Goal: Contribute content: Contribute content

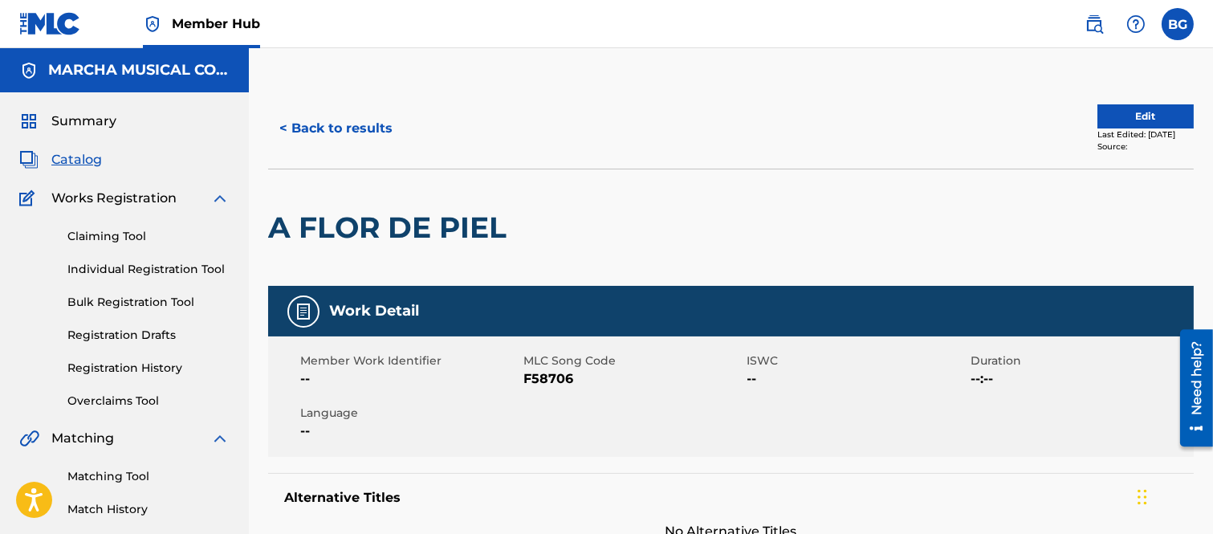
drag, startPoint x: 287, startPoint y: 124, endPoint x: 414, endPoint y: 2, distance: 176.0
click at [287, 123] on button "< Back to results" at bounding box center [336, 128] width 136 height 40
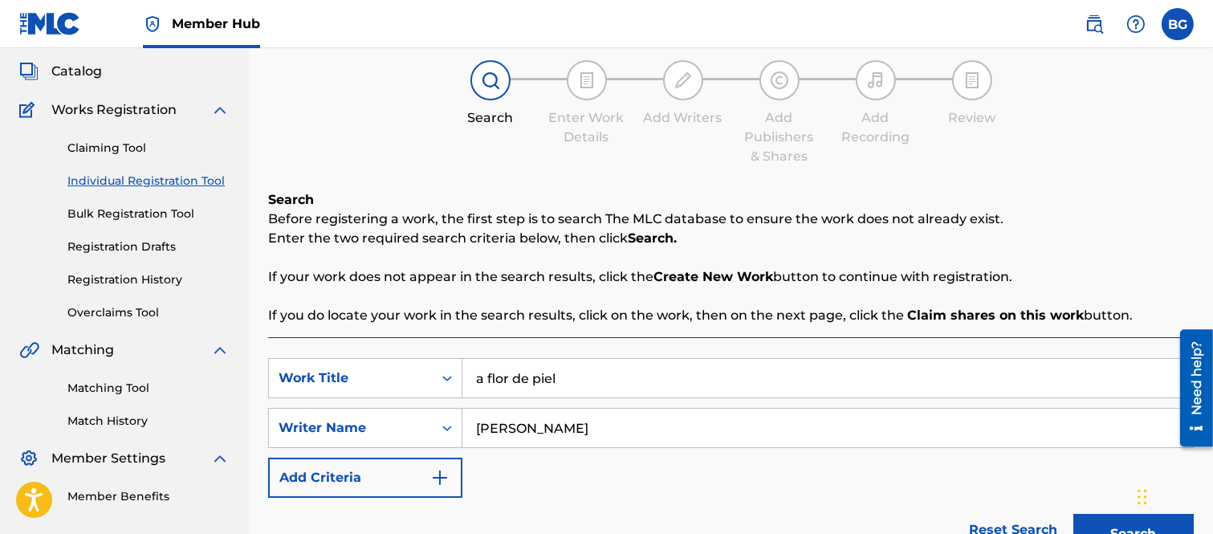
scroll to position [108, 0]
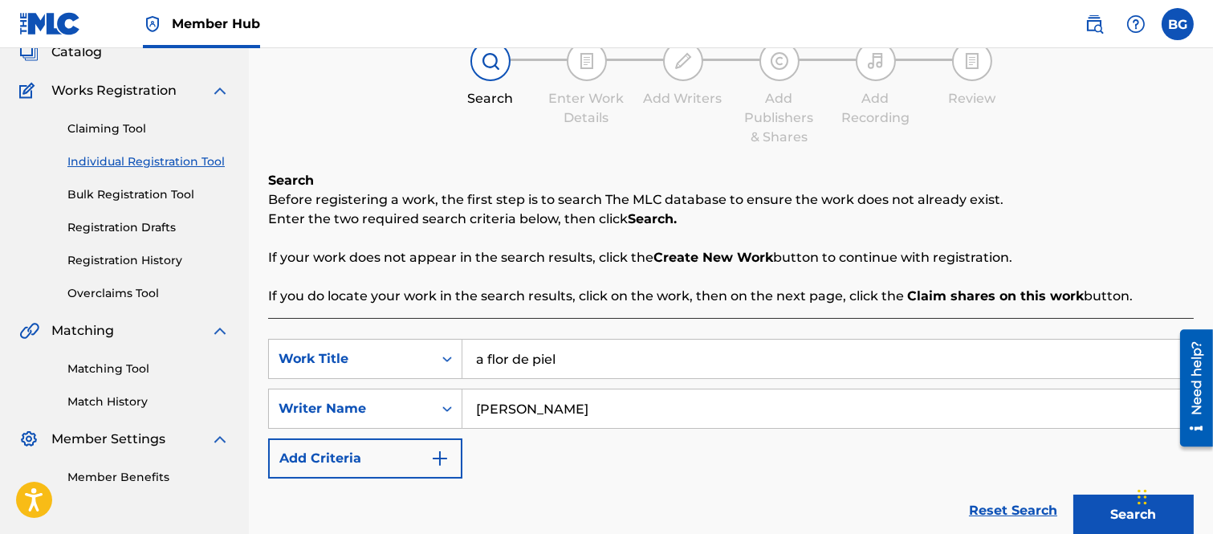
click at [621, 356] on input "a flor de piel" at bounding box center [827, 359] width 730 height 39
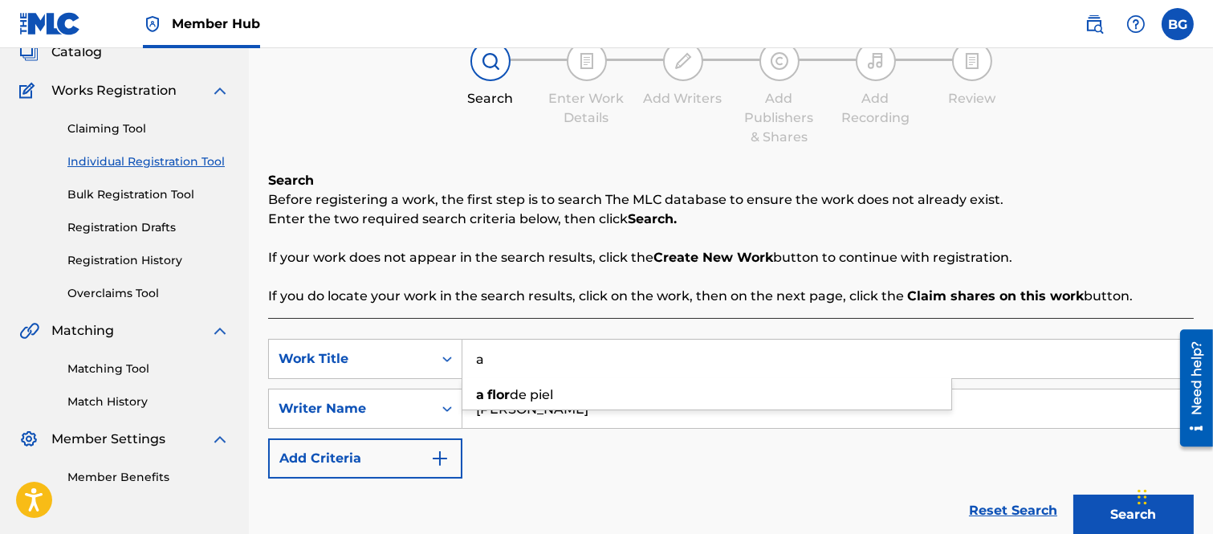
type input "a"
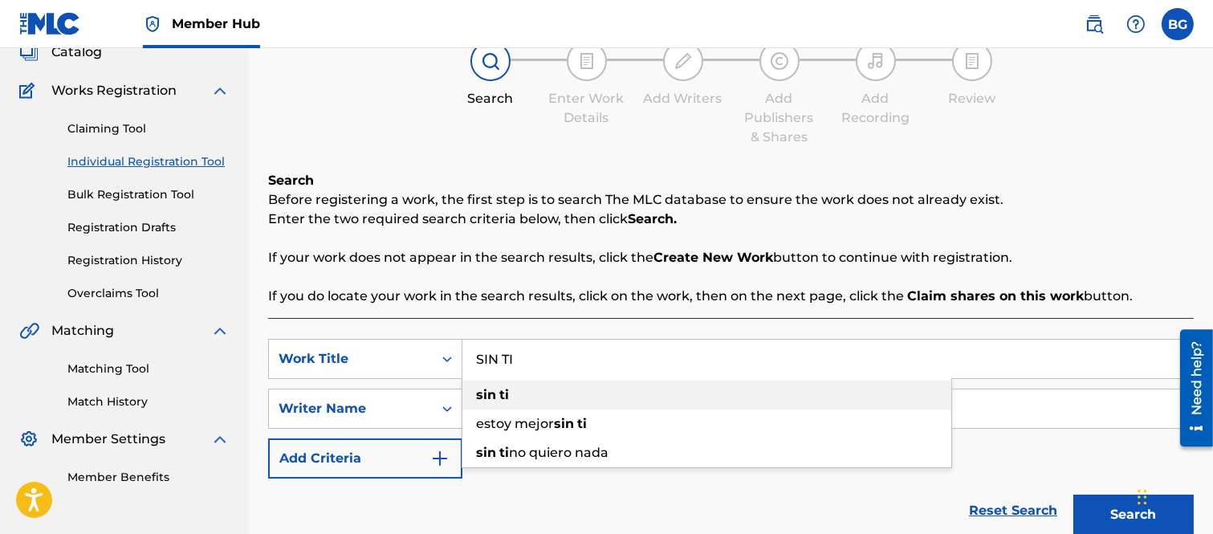
click at [486, 391] on strong "sin" at bounding box center [486, 394] width 20 height 15
type input "sin ti"
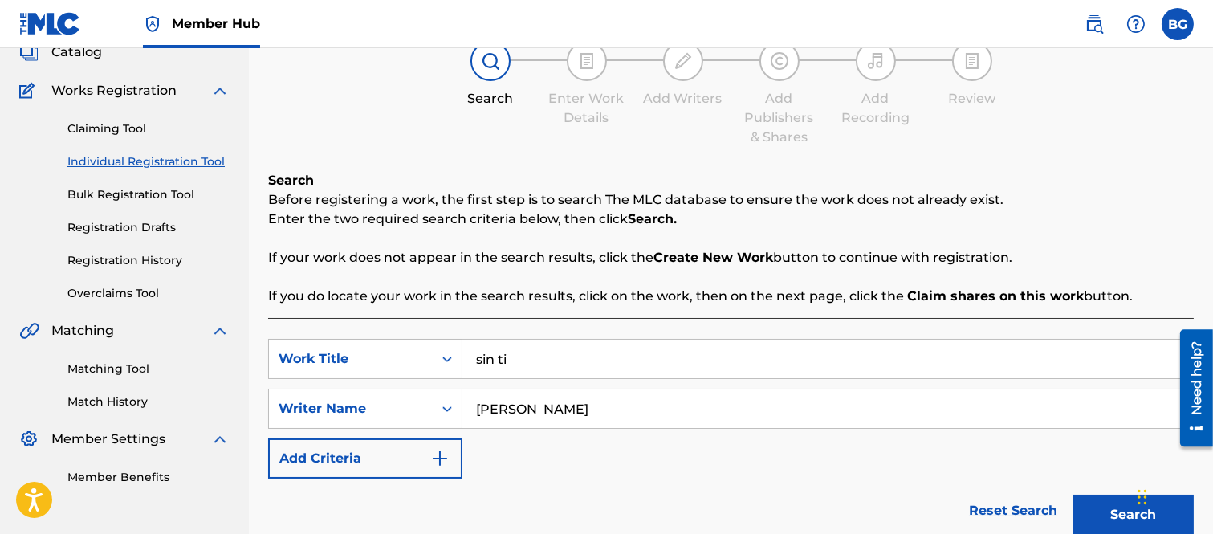
click at [618, 413] on input "[PERSON_NAME]" at bounding box center [827, 408] width 730 height 39
type input "R"
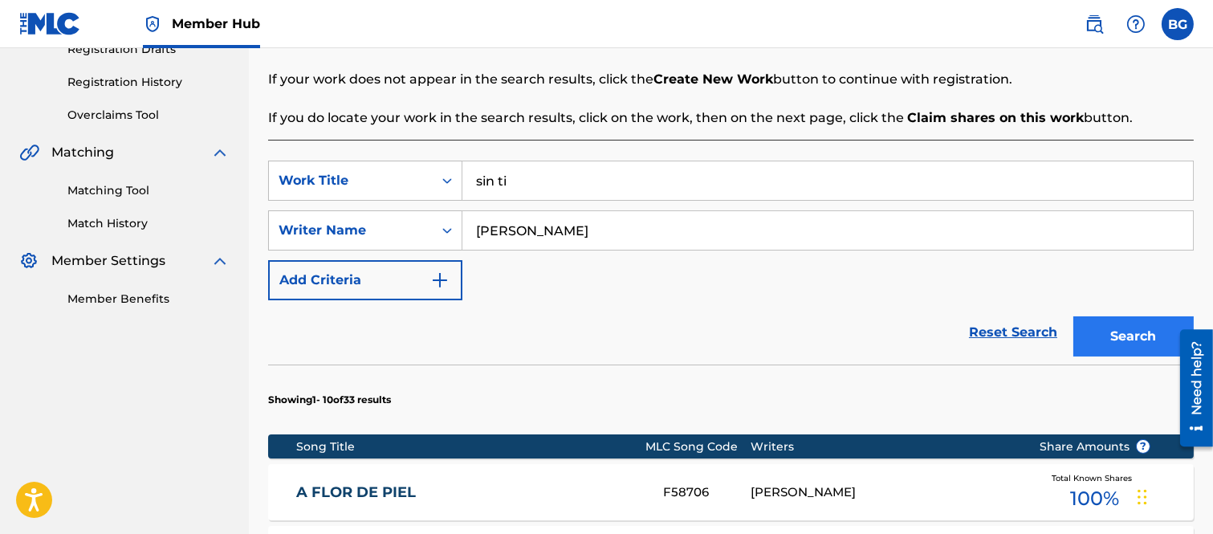
type input "[PERSON_NAME]"
drag, startPoint x: 1111, startPoint y: 332, endPoint x: 1052, endPoint y: 307, distance: 63.3
click at [1109, 332] on button "Search" at bounding box center [1133, 336] width 120 height 40
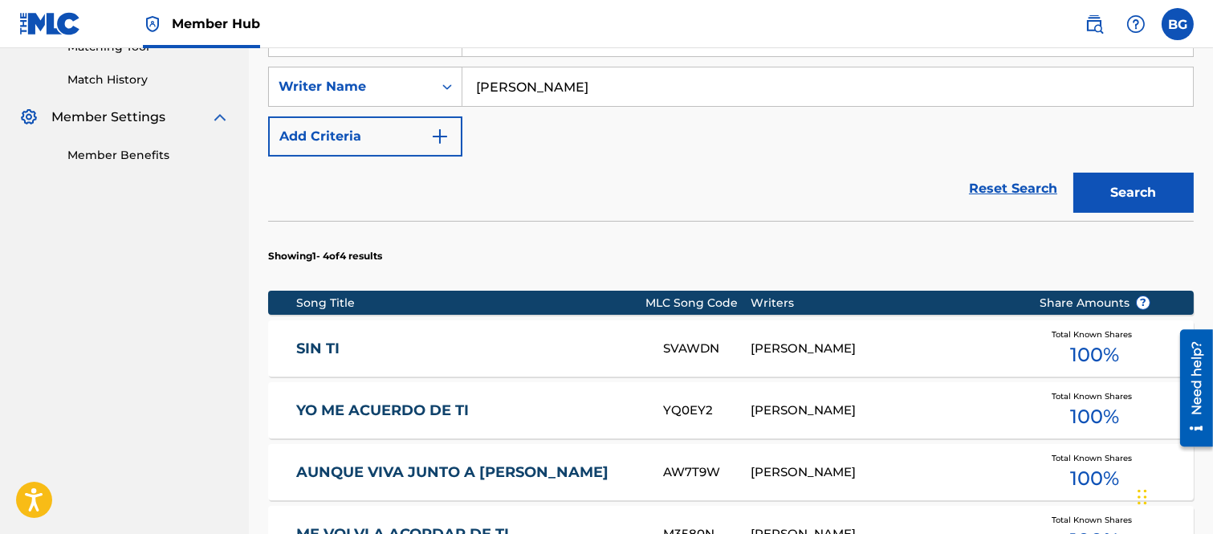
scroll to position [464, 0]
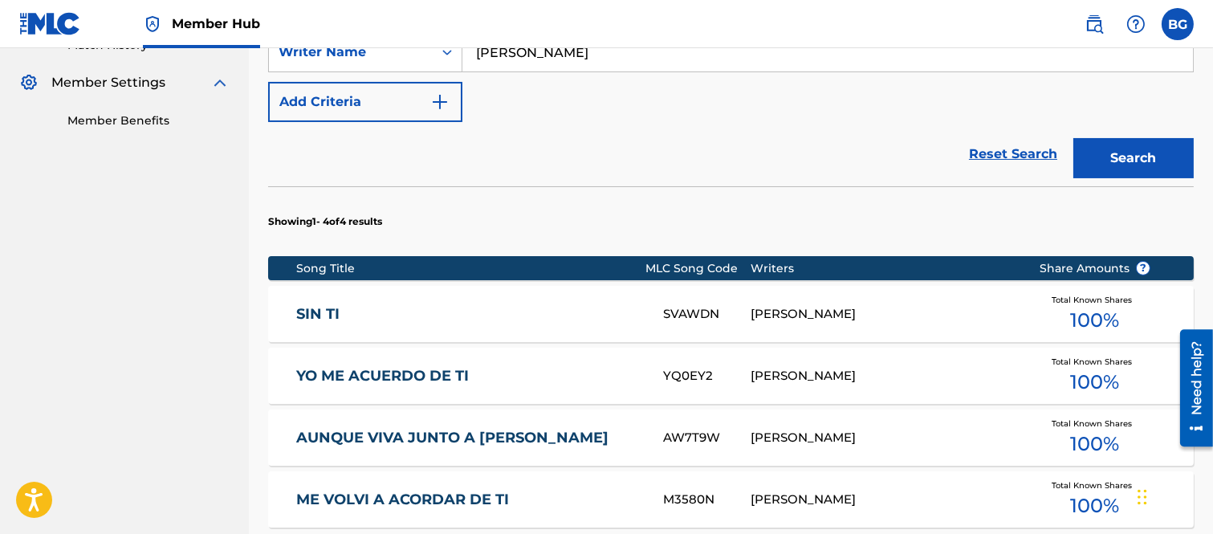
click at [327, 311] on link "SIN TI" at bounding box center [468, 314] width 345 height 18
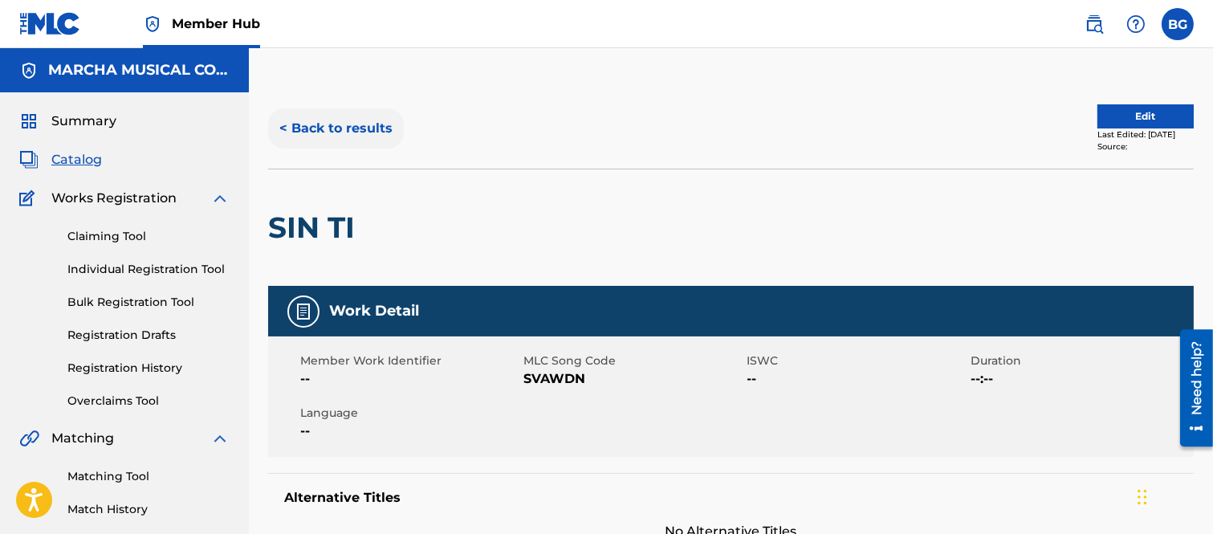
click at [284, 124] on button "< Back to results" at bounding box center [336, 128] width 136 height 40
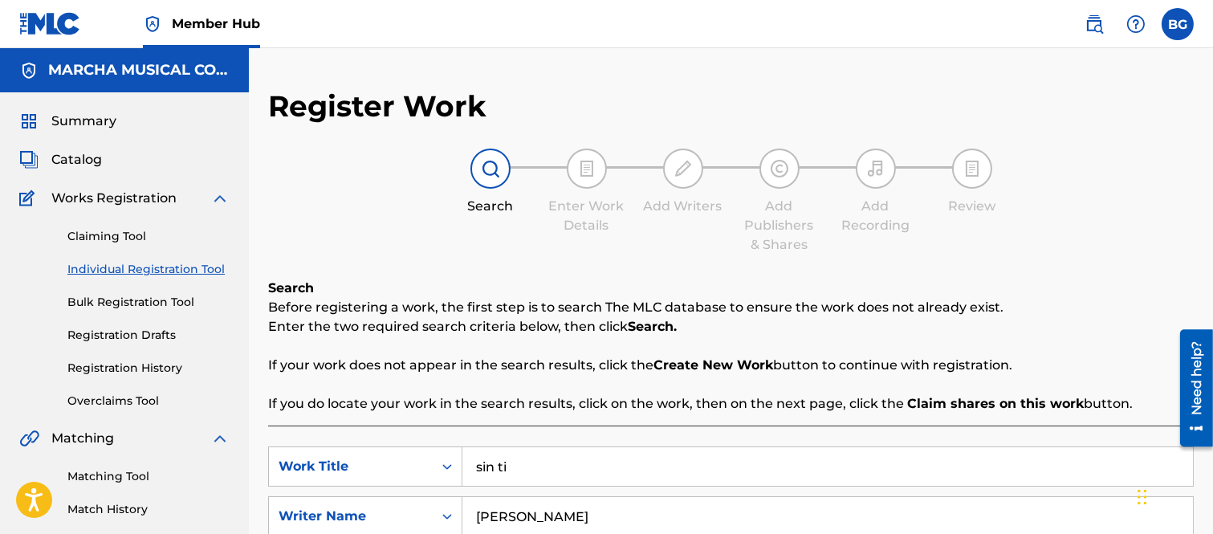
scroll to position [197, 0]
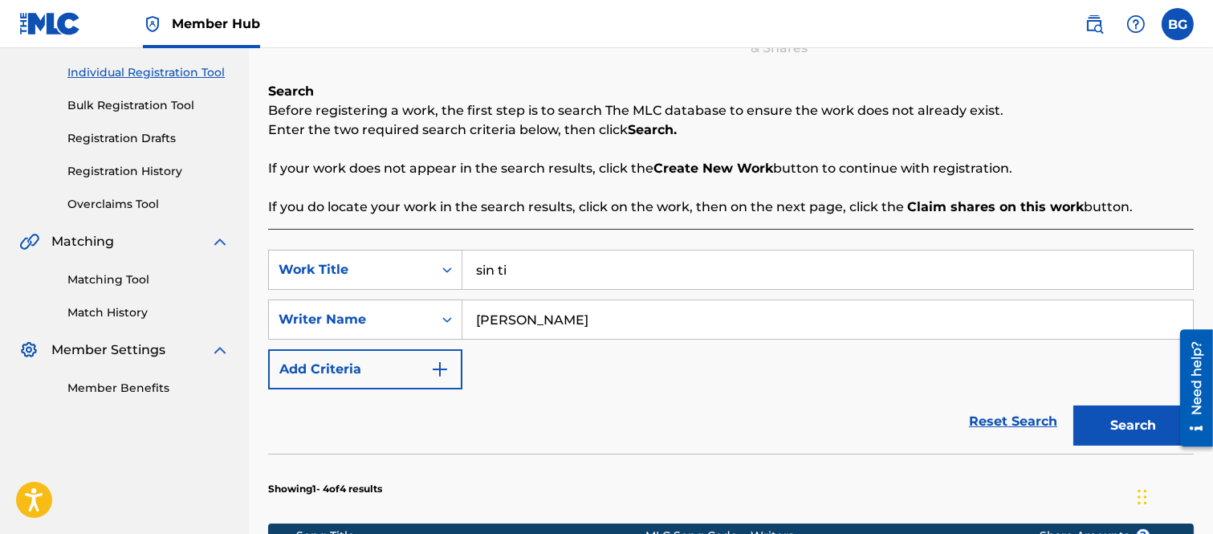
click at [602, 323] on input "[PERSON_NAME]" at bounding box center [827, 319] width 730 height 39
type input "E"
drag, startPoint x: 1109, startPoint y: 422, endPoint x: 1097, endPoint y: 412, distance: 15.9
click at [1110, 422] on button "Search" at bounding box center [1133, 425] width 120 height 40
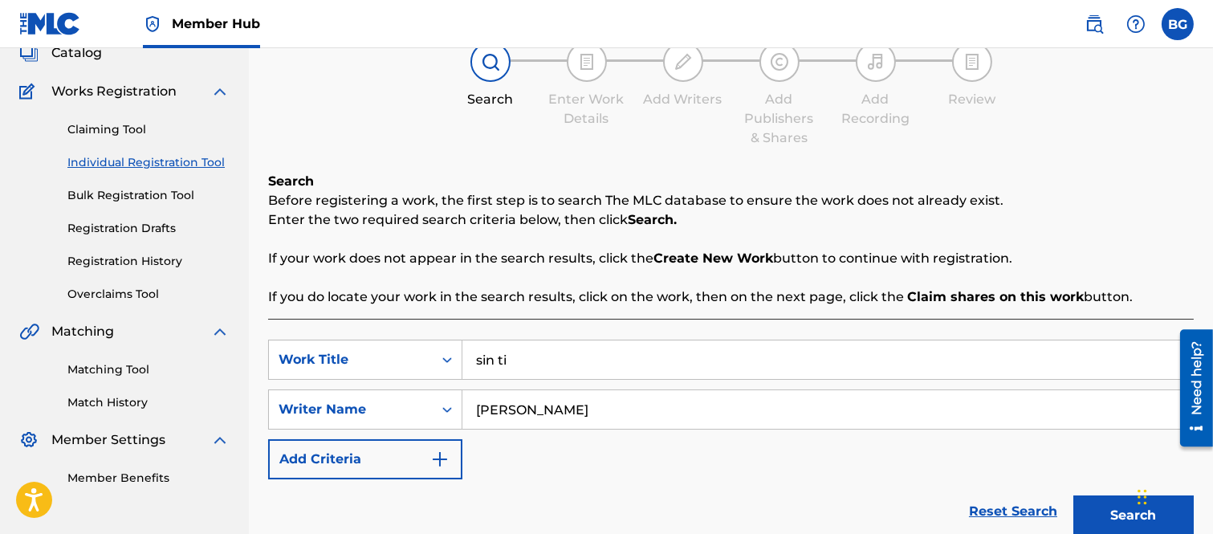
scroll to position [76, 0]
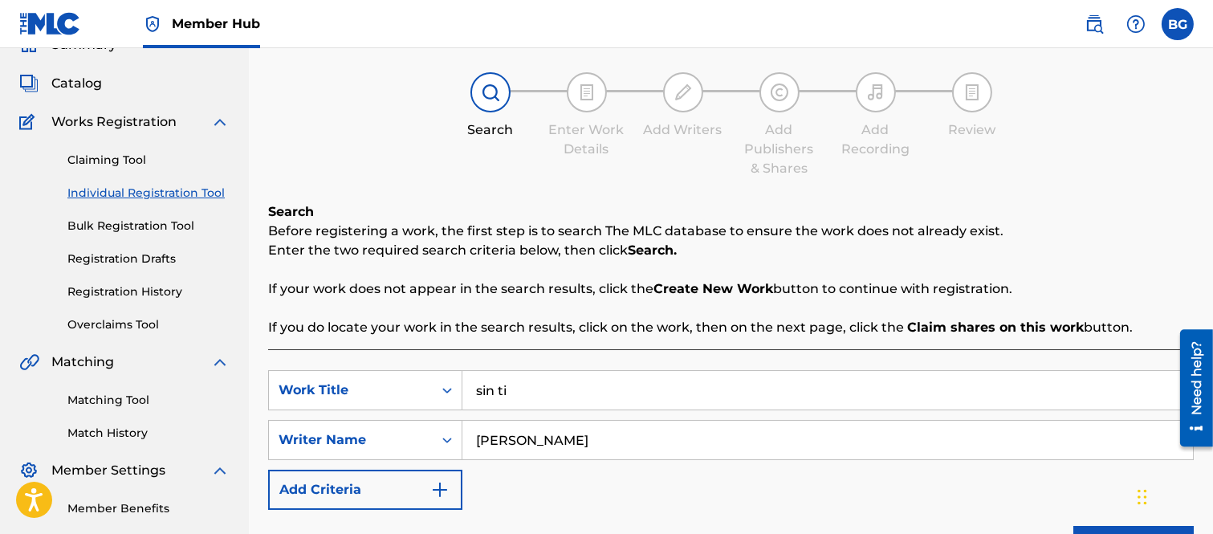
click at [581, 442] on input "[PERSON_NAME]" at bounding box center [827, 440] width 730 height 39
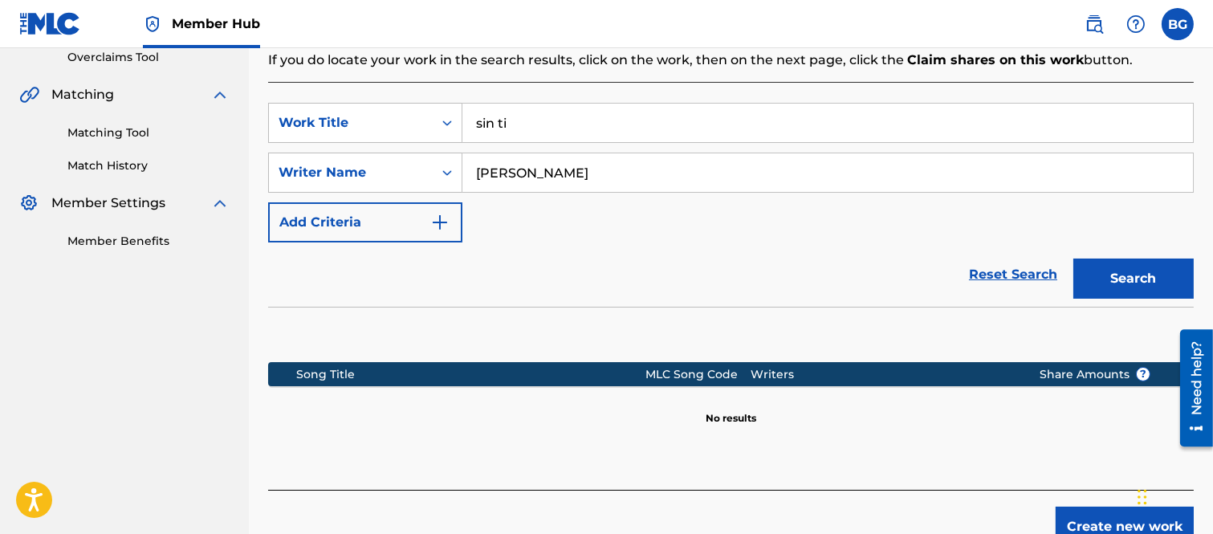
type input "[PERSON_NAME]"
click at [1120, 270] on button "Search" at bounding box center [1133, 278] width 120 height 40
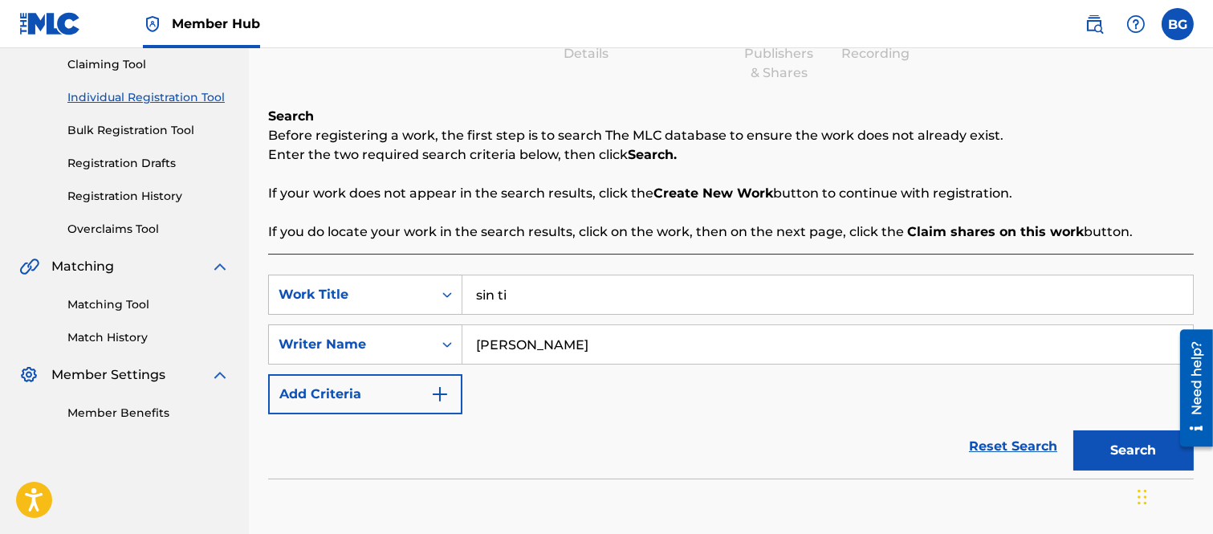
scroll to position [0, 0]
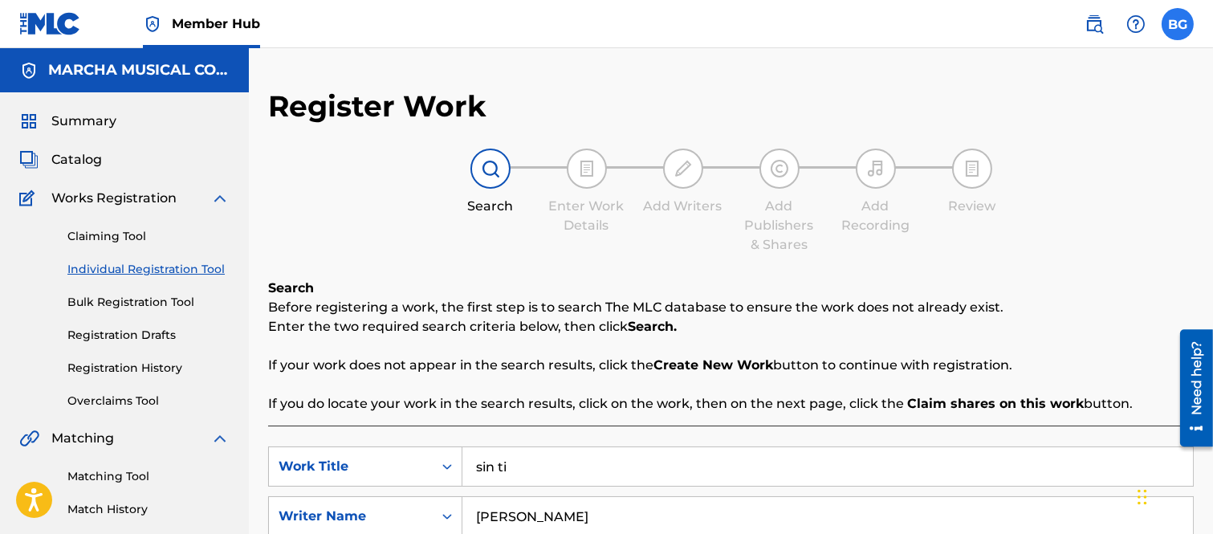
click at [1177, 18] on label at bounding box center [1177, 24] width 32 height 32
click at [1178, 24] on input "BG Bertha Alicia Garza [EMAIL_ADDRESS][PERSON_NAME][DOMAIN_NAME] Notification P…" at bounding box center [1178, 24] width 0 height 0
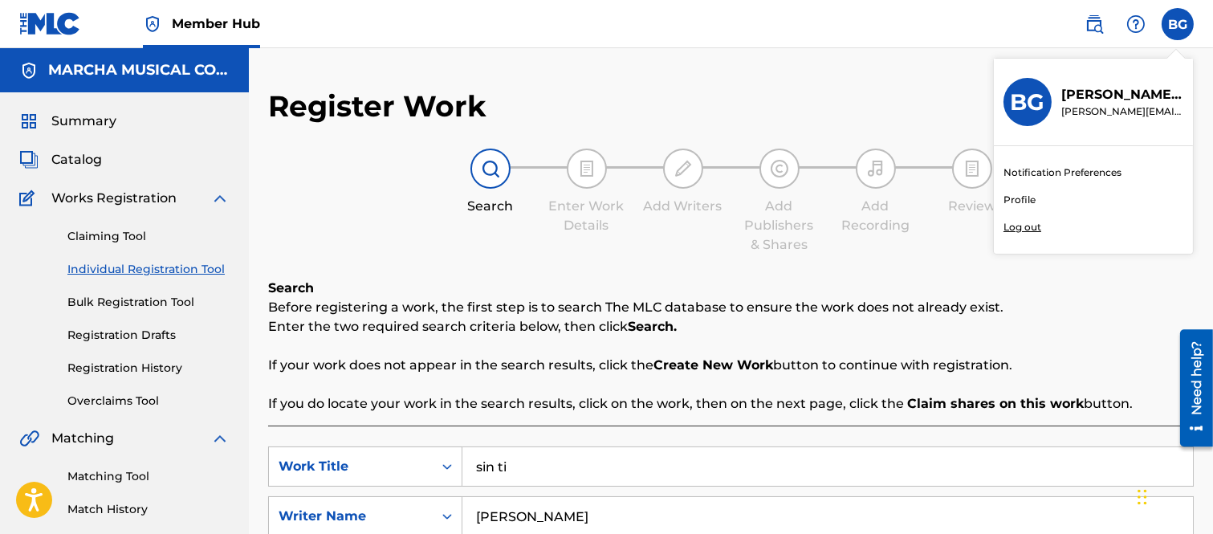
click at [1026, 223] on p "Log out" at bounding box center [1022, 227] width 38 height 14
click at [1178, 24] on input "BG Bertha Alicia Garza [EMAIL_ADDRESS][PERSON_NAME][DOMAIN_NAME] Notification P…" at bounding box center [1178, 24] width 0 height 0
